Goal: Find specific page/section: Find specific page/section

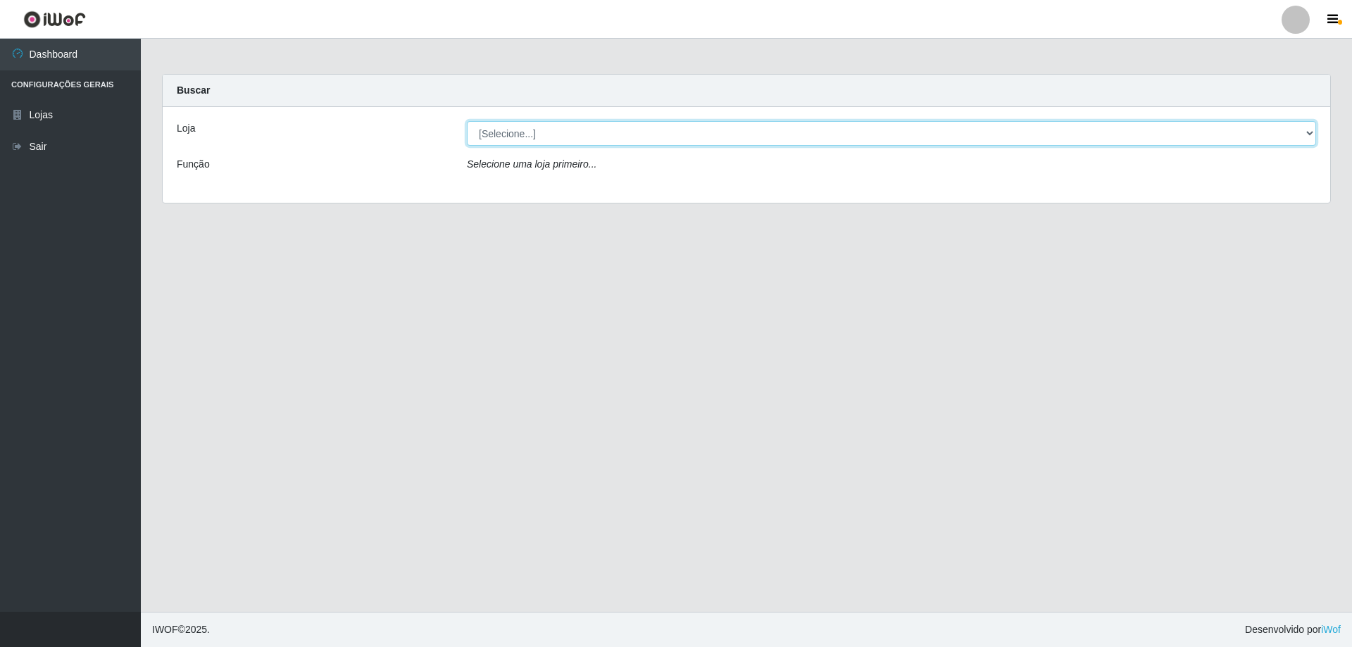
click at [513, 137] on select "[Selecione...] Atacado Vem - [STREET_ADDRESS]" at bounding box center [891, 133] width 849 height 25
select select "461"
click at [467, 121] on select "[Selecione...] Atacado Vem - [STREET_ADDRESS]" at bounding box center [891, 133] width 849 height 25
click at [541, 129] on select "[Selecione...] Atacado Vem - [STREET_ADDRESS]" at bounding box center [891, 133] width 849 height 25
select select "461"
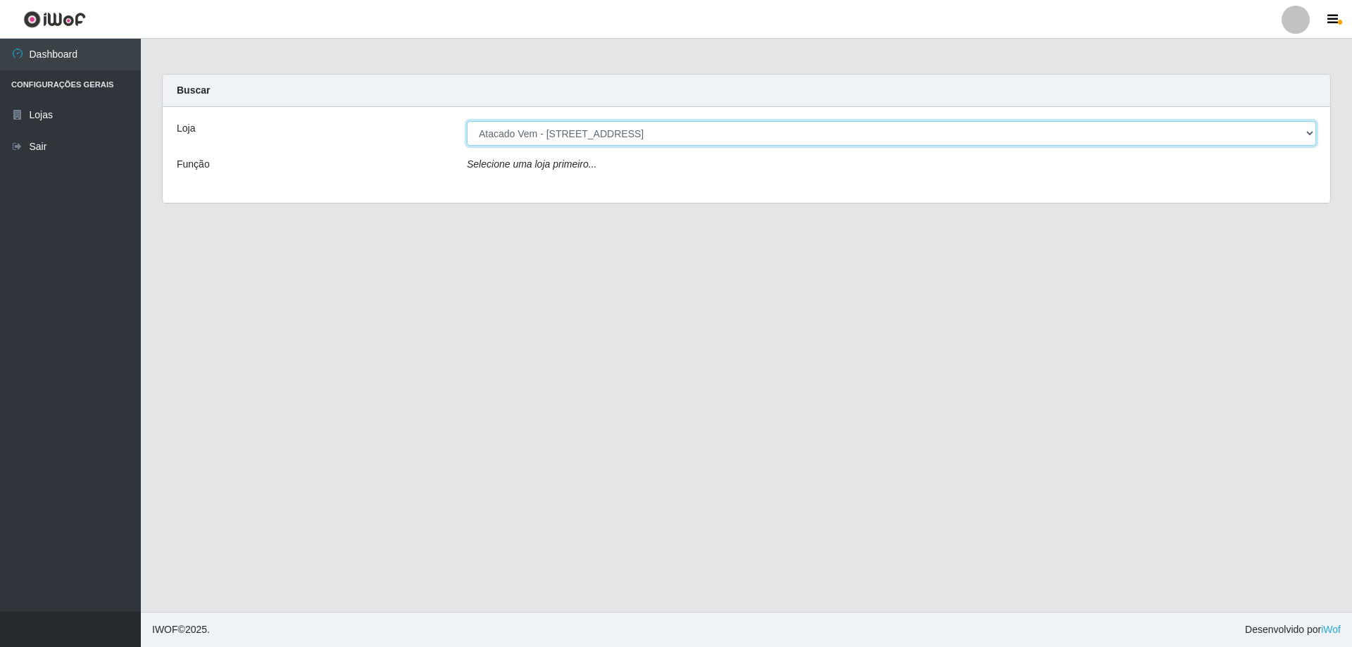
click at [467, 121] on select "[Selecione...] Atacado Vem - [STREET_ADDRESS]" at bounding box center [891, 133] width 849 height 25
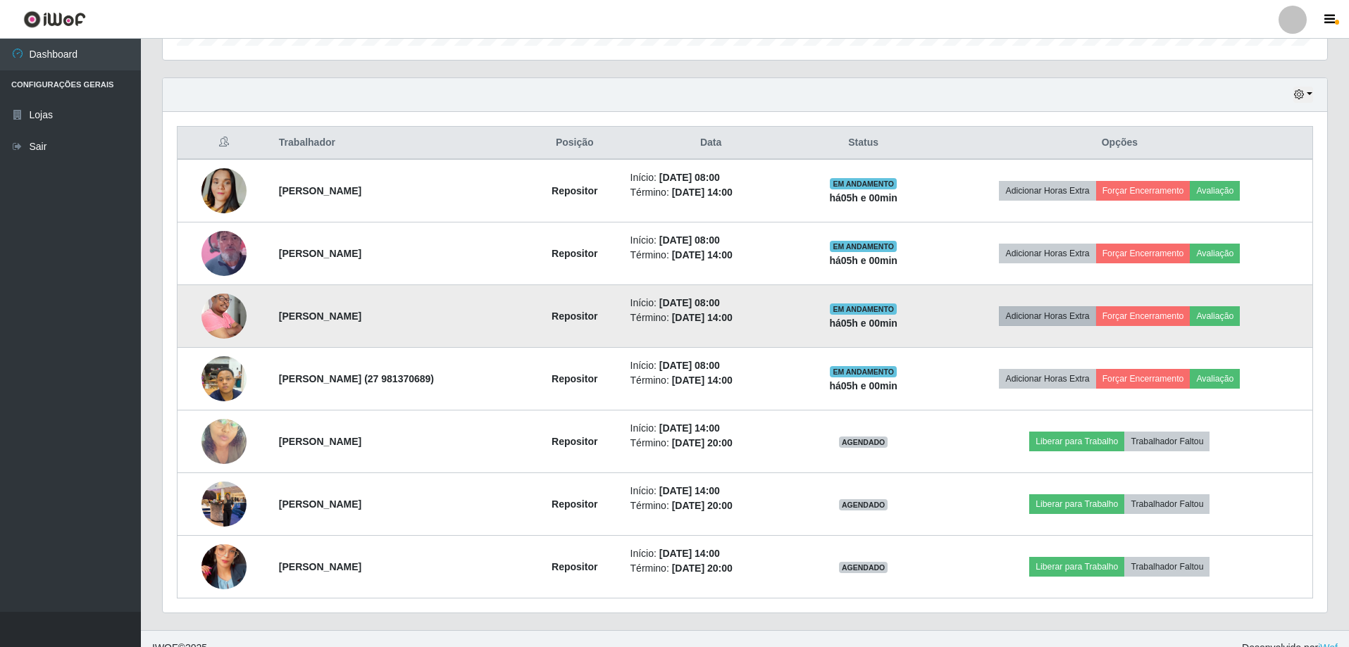
scroll to position [476, 0]
